Goal: Task Accomplishment & Management: Complete application form

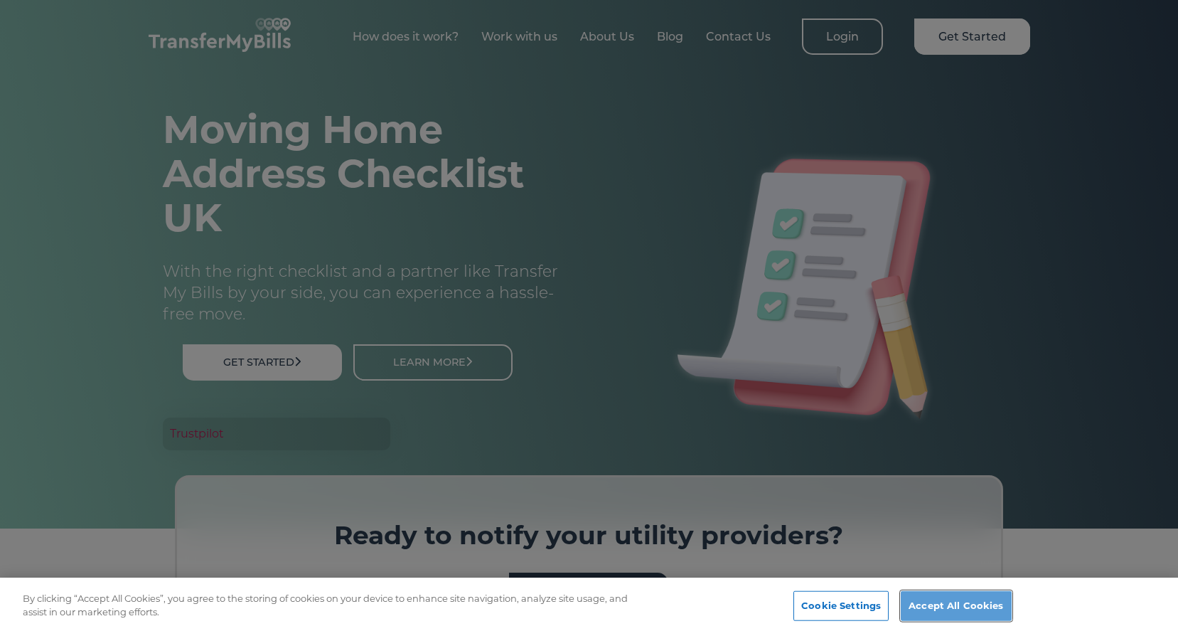
click at [954, 610] on button "Accept All Cookies" at bounding box center [956, 606] width 110 height 30
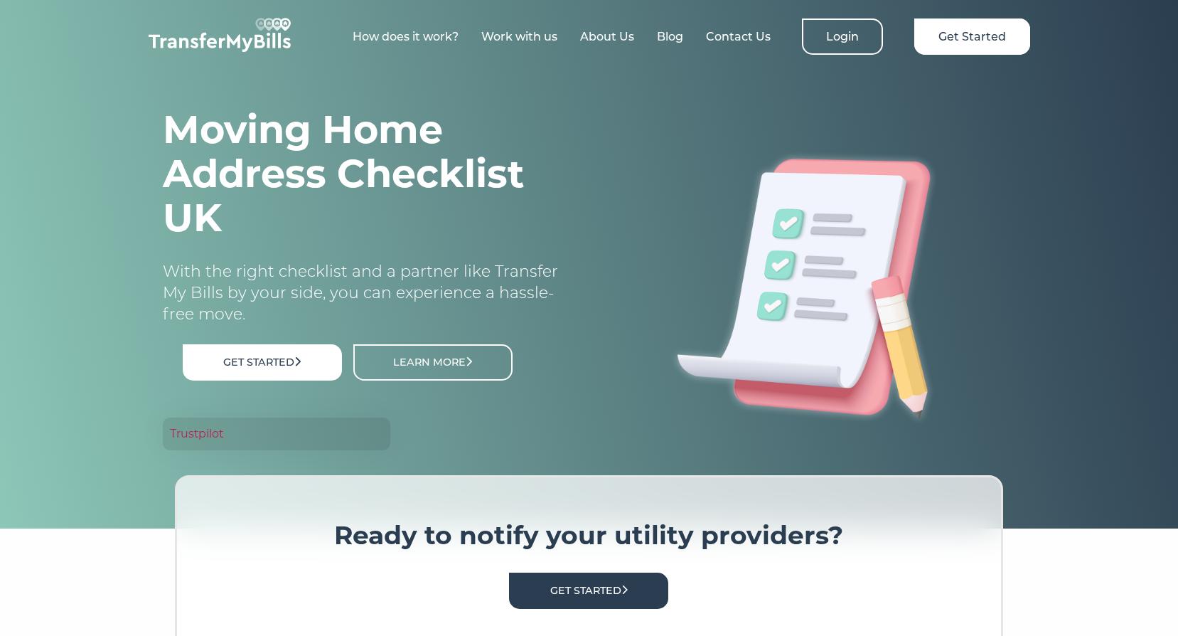
click at [419, 40] on link "How does it work?" at bounding box center [406, 37] width 106 height 14
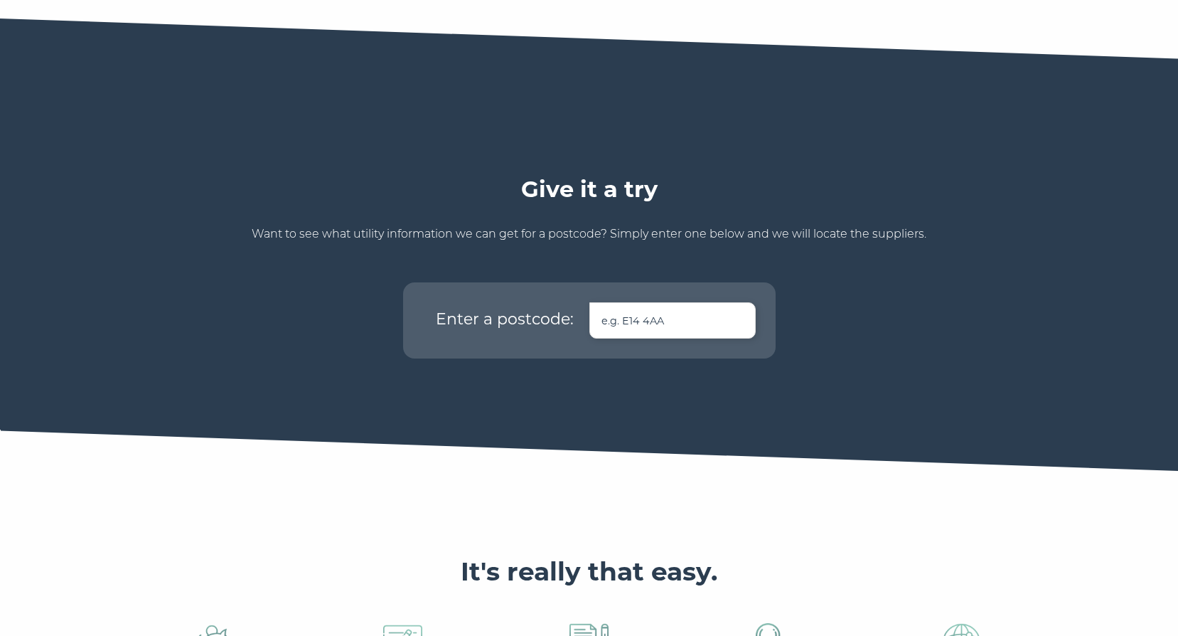
scroll to position [703, 0]
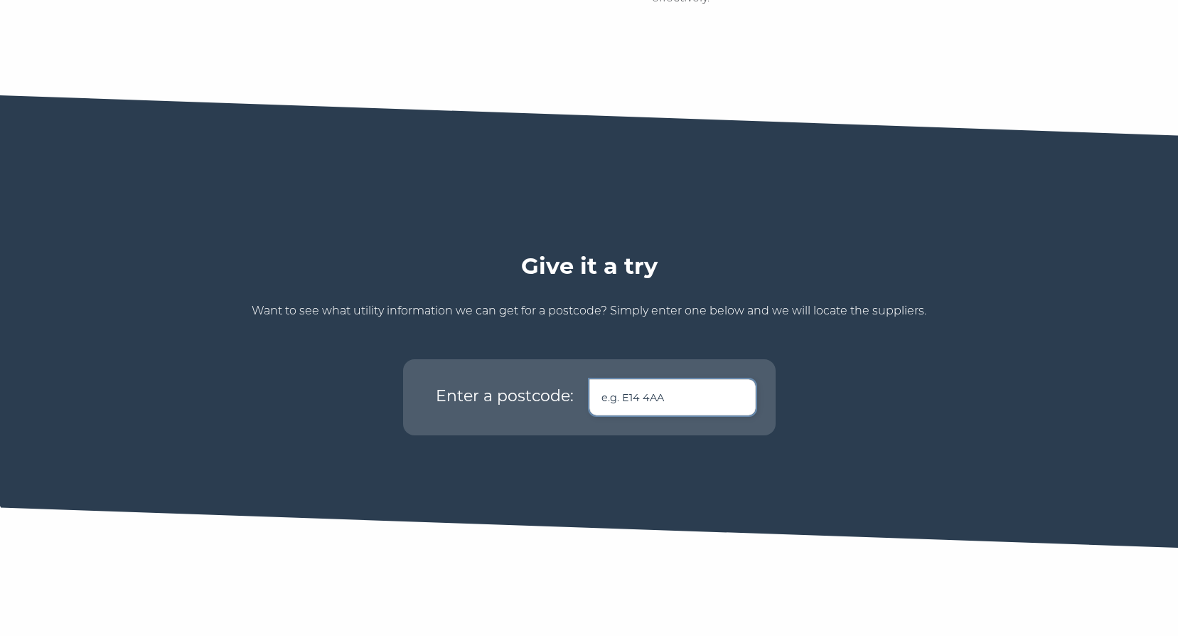
click at [690, 379] on input "text" at bounding box center [672, 397] width 166 height 36
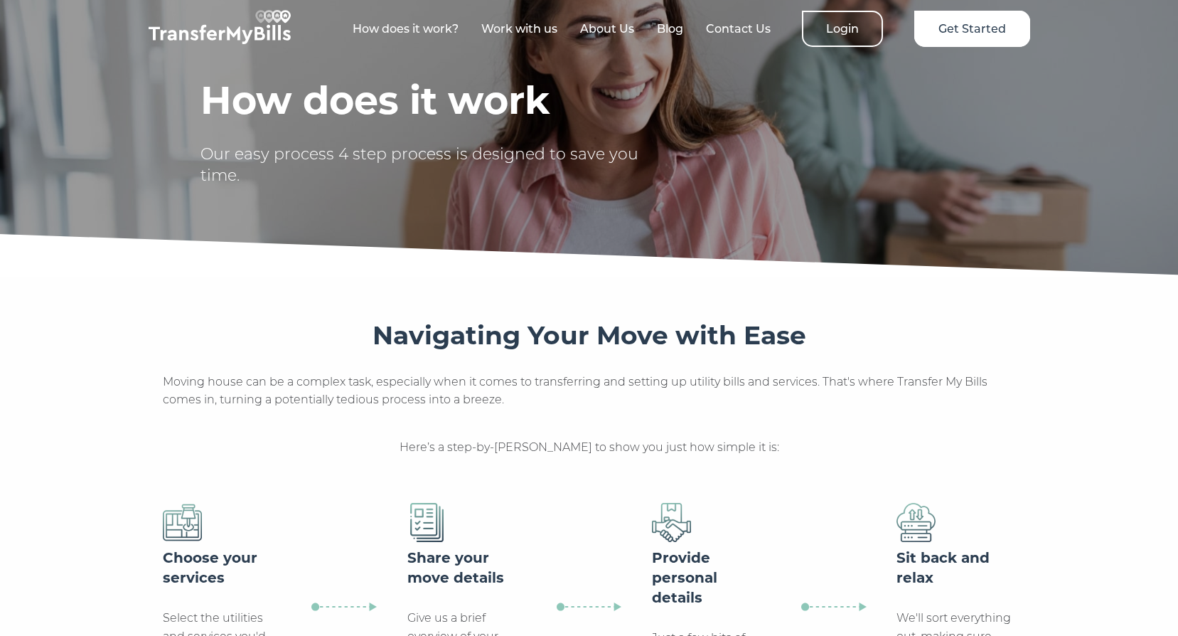
scroll to position [0, 0]
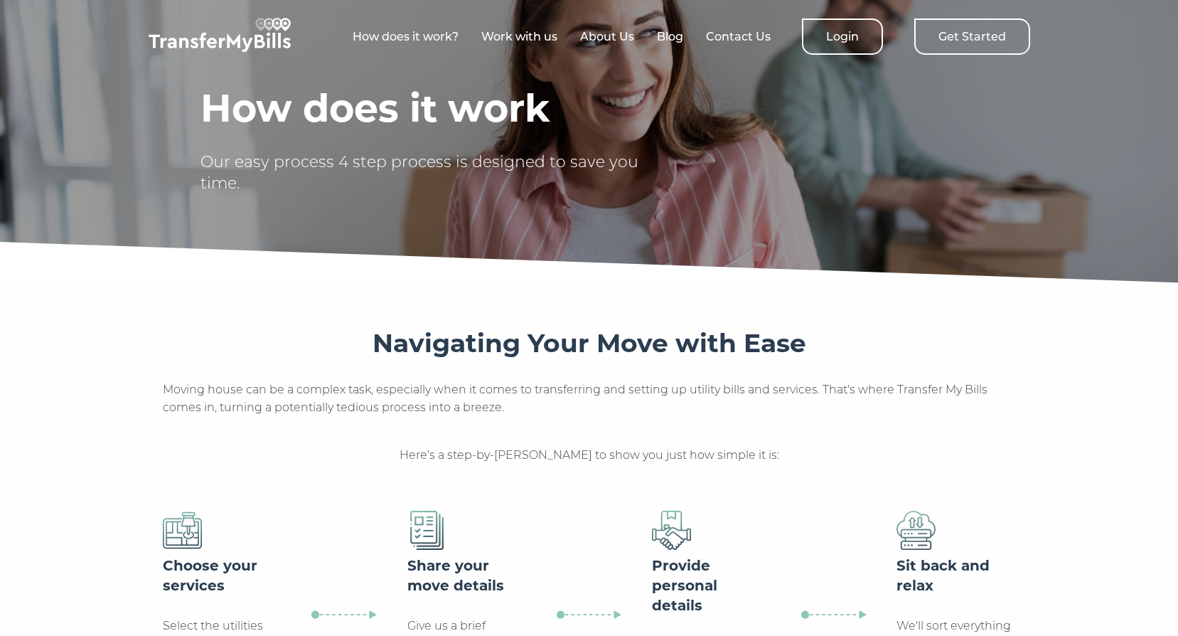
type input "TN37 6NE"
click at [964, 39] on link "Get Started" at bounding box center [972, 36] width 116 height 36
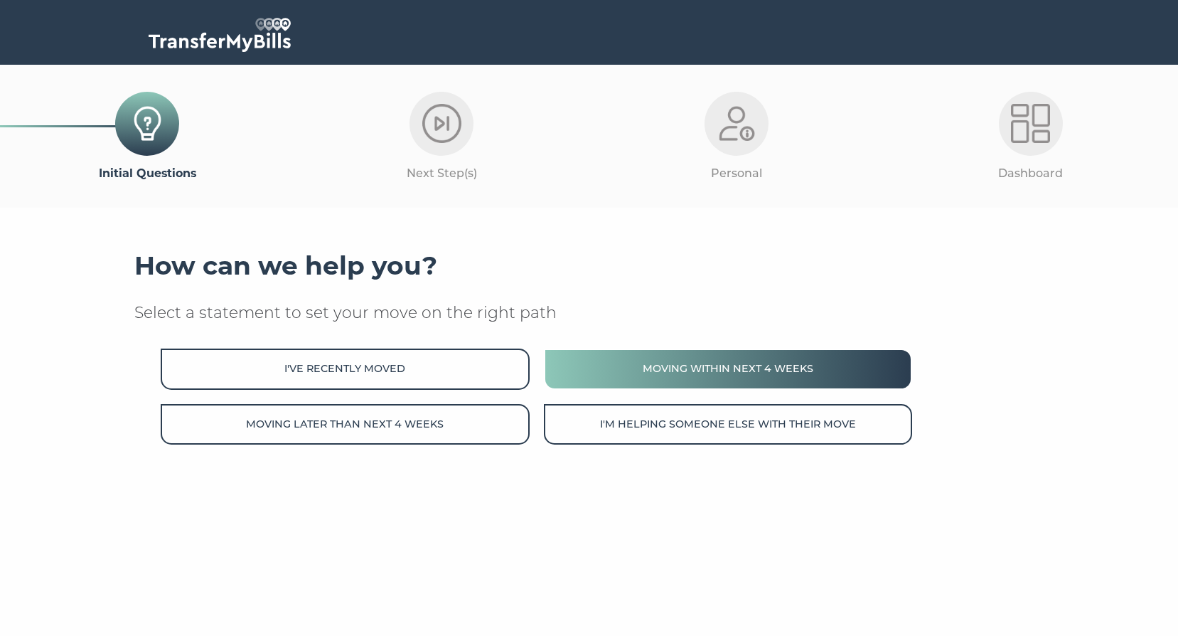
click at [649, 377] on button "Moving within next 4 weeks" at bounding box center [728, 368] width 368 height 41
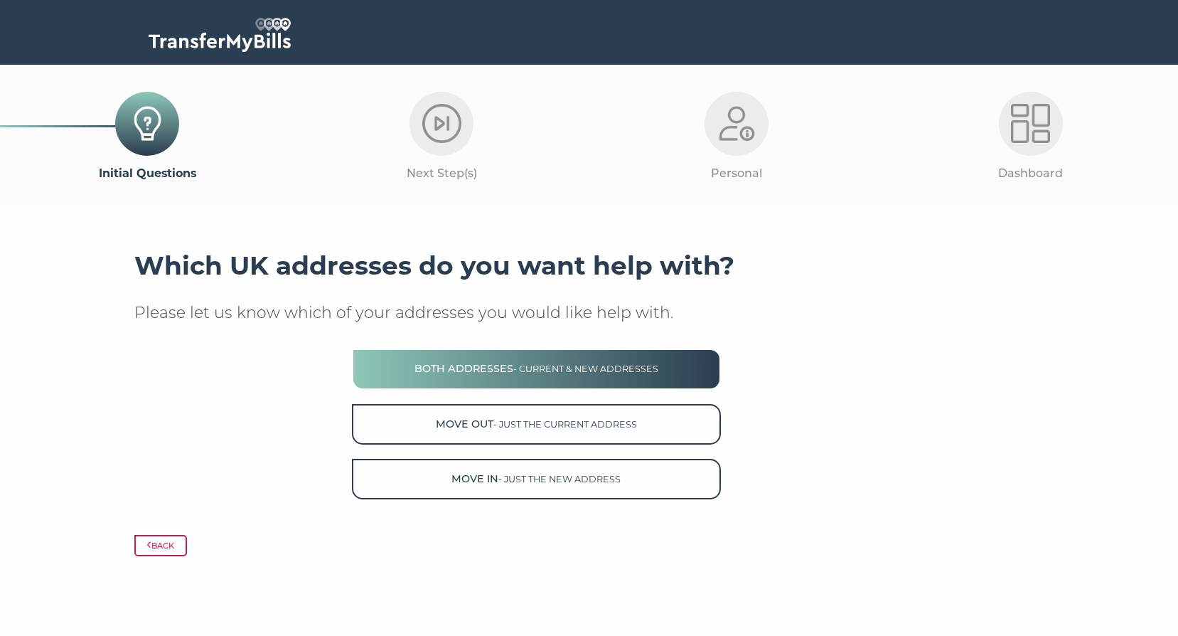
click at [690, 365] on button "Both Addresses - current & new addresses" at bounding box center [536, 368] width 368 height 41
